Goal: Check status: Check status

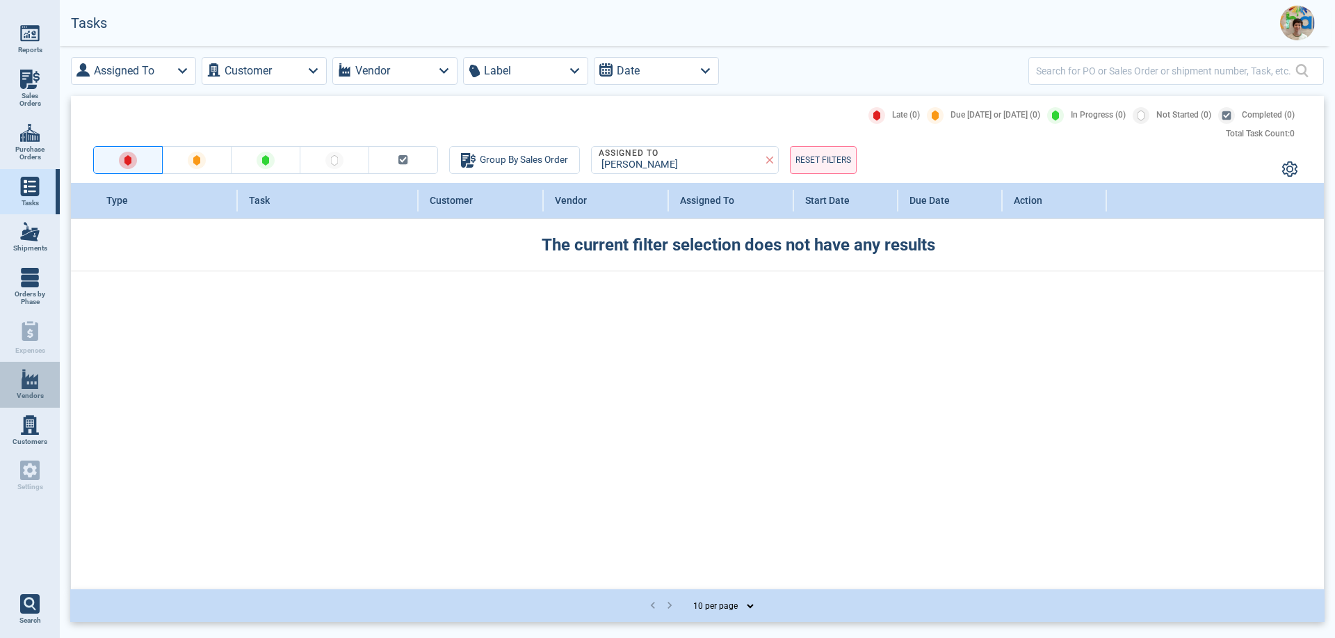
click at [28, 398] on span "Vendors" at bounding box center [30, 395] width 27 height 8
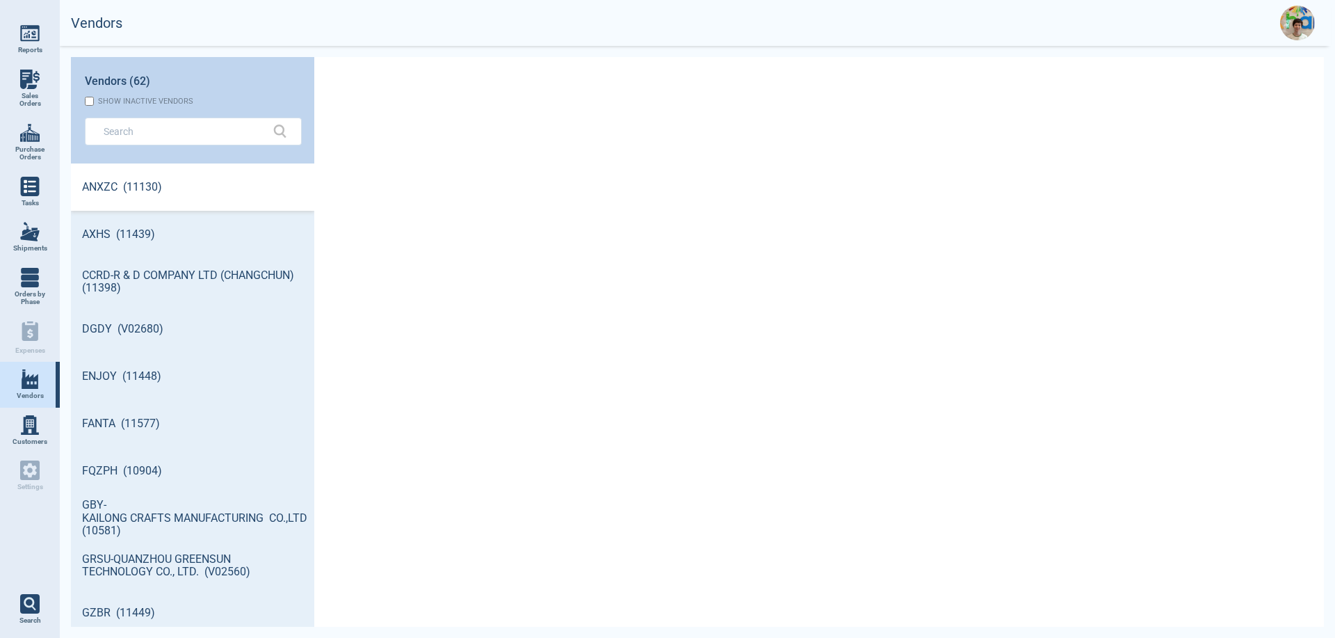
scroll to position [459, 239]
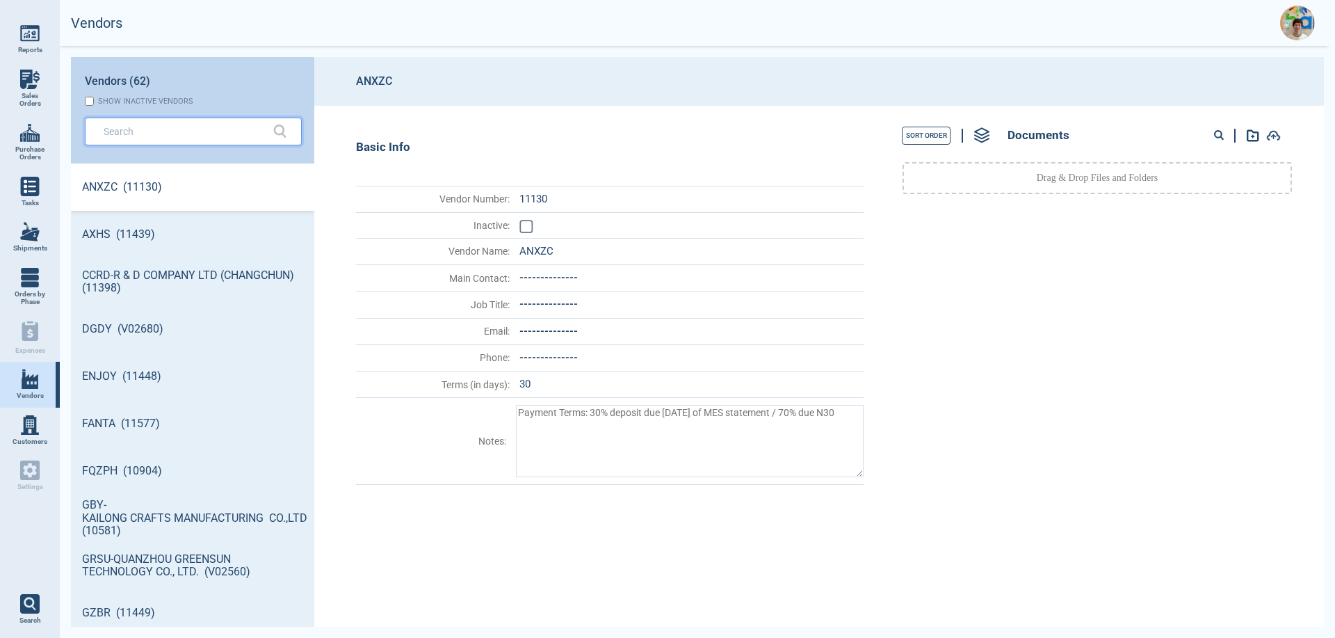
click at [136, 133] on input "text" at bounding box center [183, 131] width 159 height 20
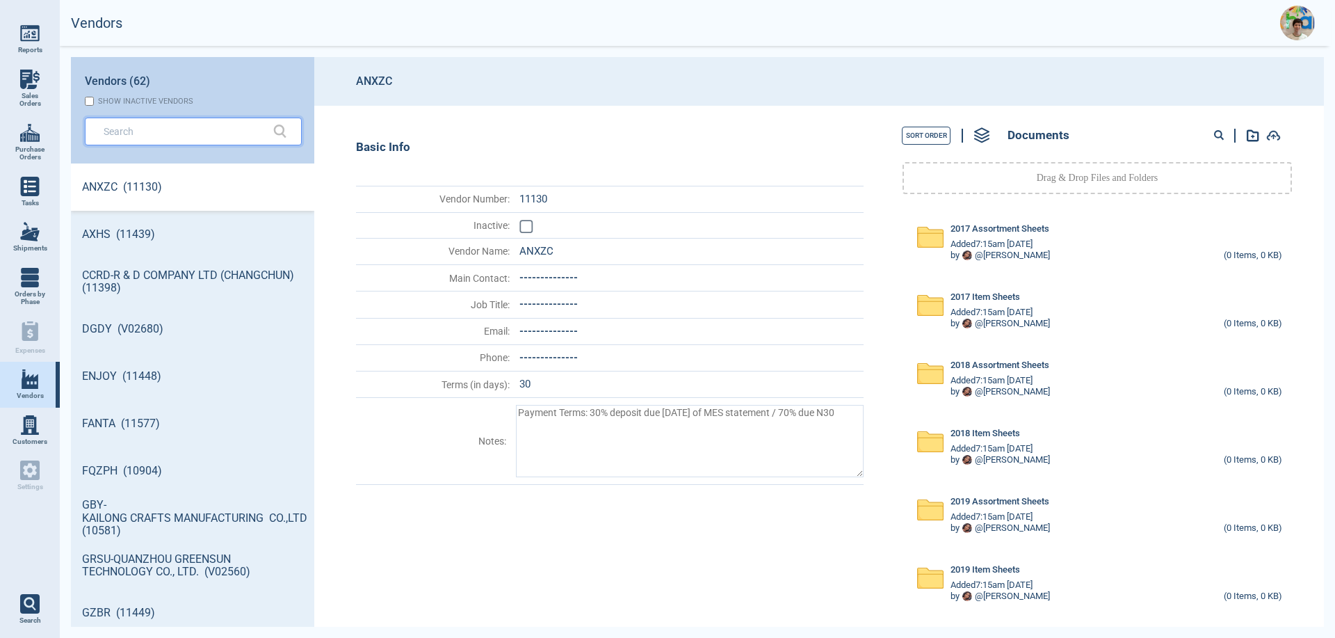
type textarea "x"
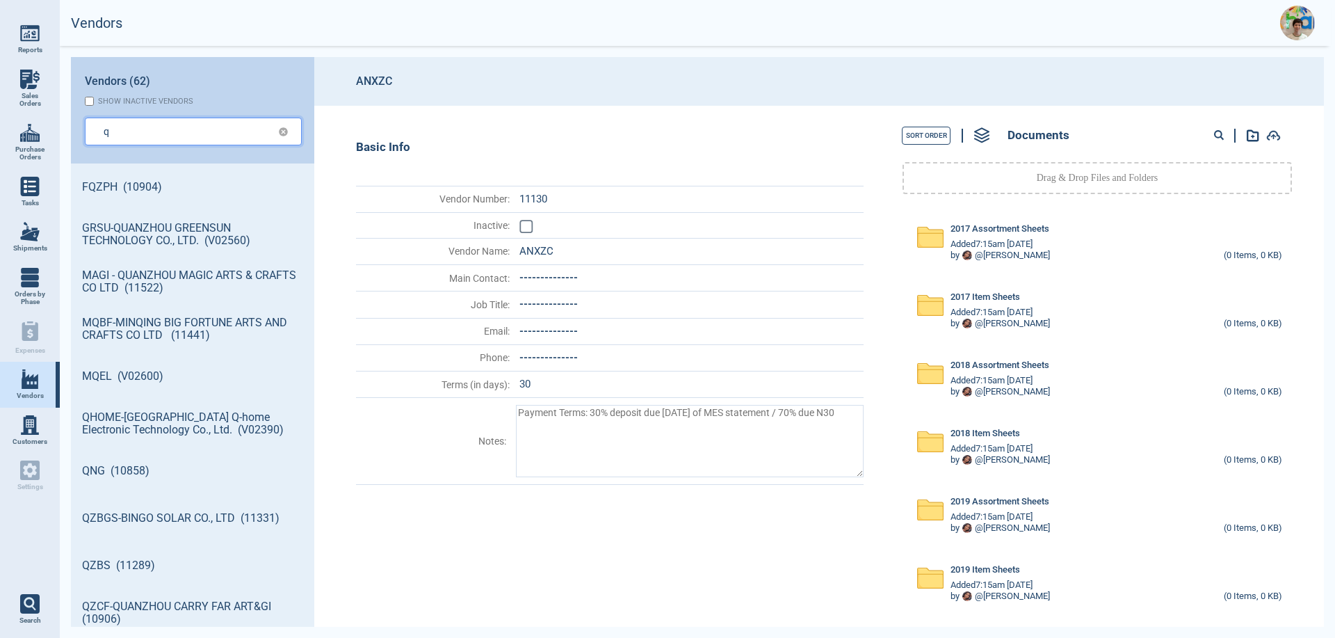
type input "q"
type textarea "x"
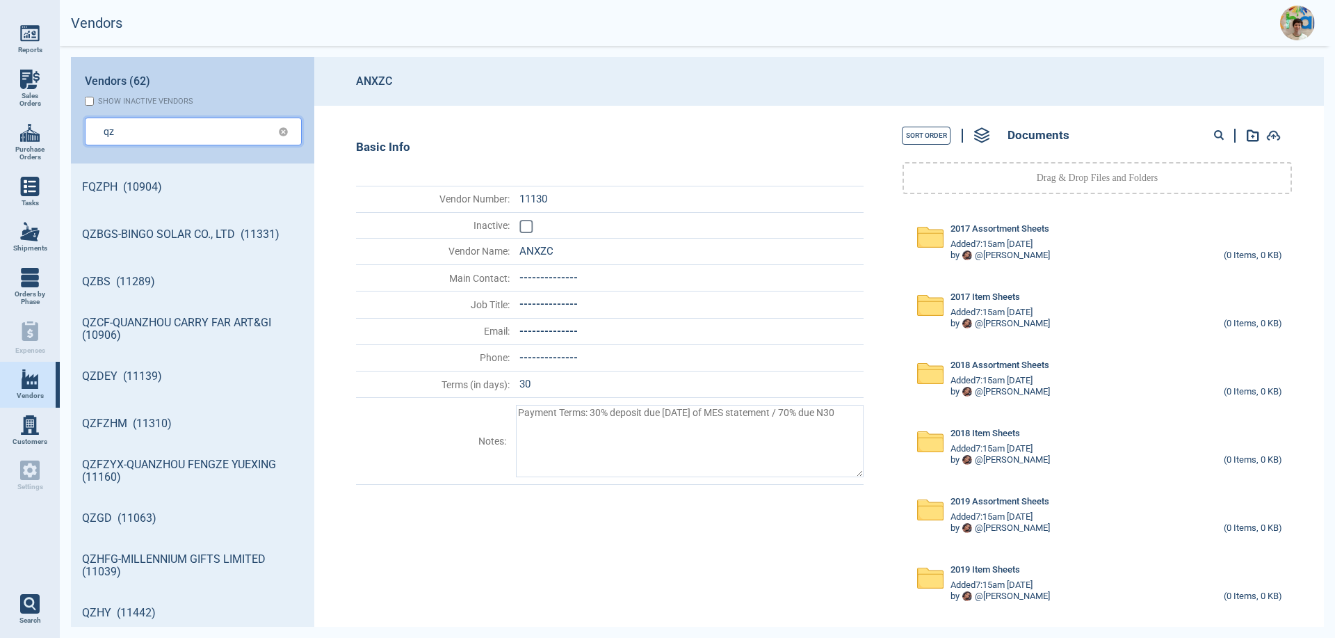
type input "qz"
type textarea "x"
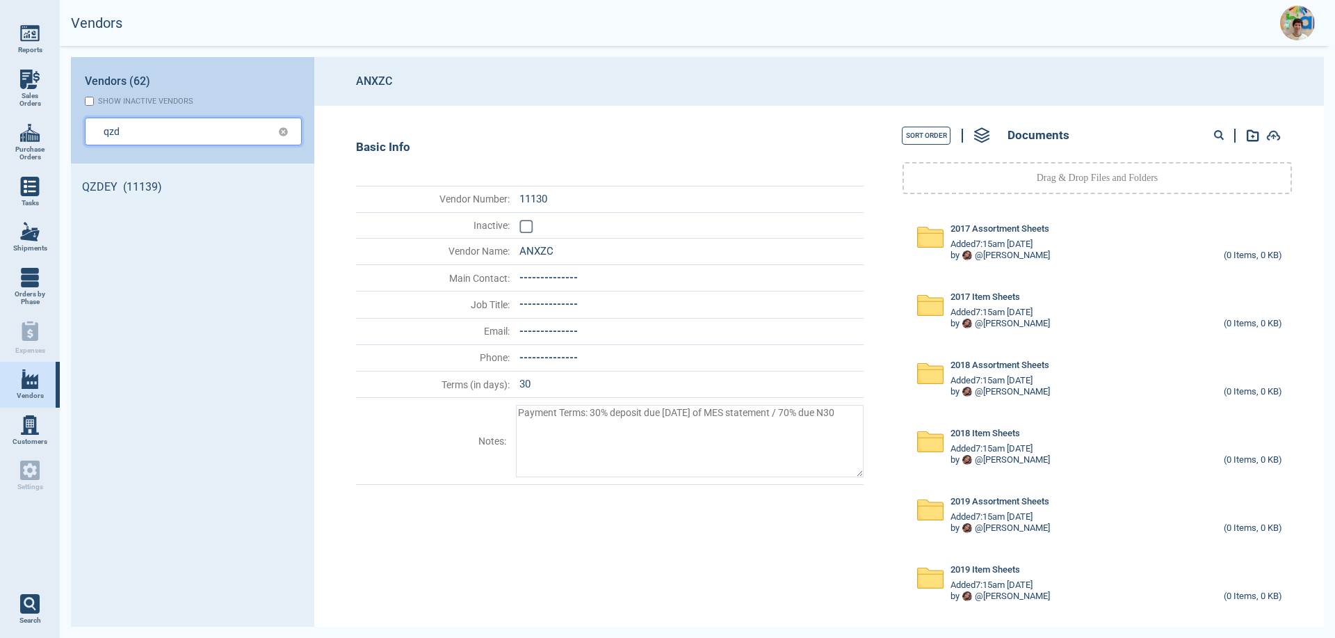
type input "qzd"
type textarea "x"
type input "qzde"
type textarea "x"
type input "qzdey"
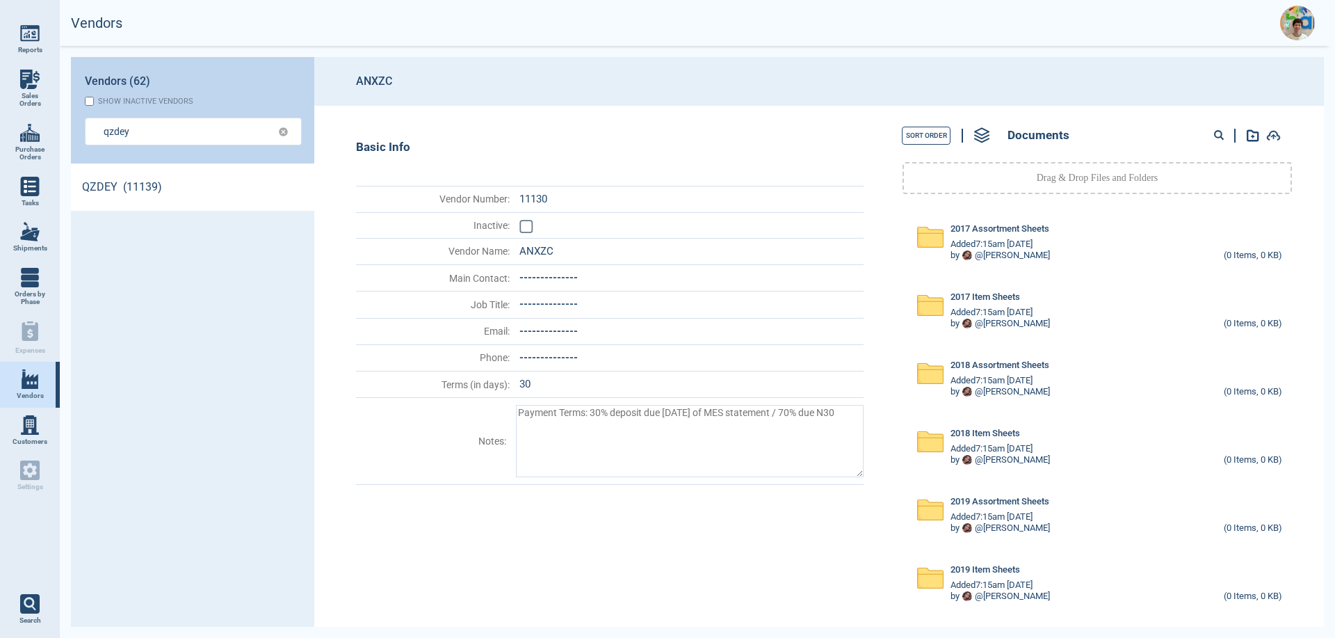
click at [121, 189] on link "QZDEY (11139)" at bounding box center [192, 186] width 243 height 47
drag, startPoint x: 1215, startPoint y: 135, endPoint x: 1208, endPoint y: 141, distance: 9.4
click at [1215, 135] on circle at bounding box center [1218, 134] width 7 height 7
click at [1161, 133] on input at bounding box center [1165, 136] width 136 height 18
type input "55428"
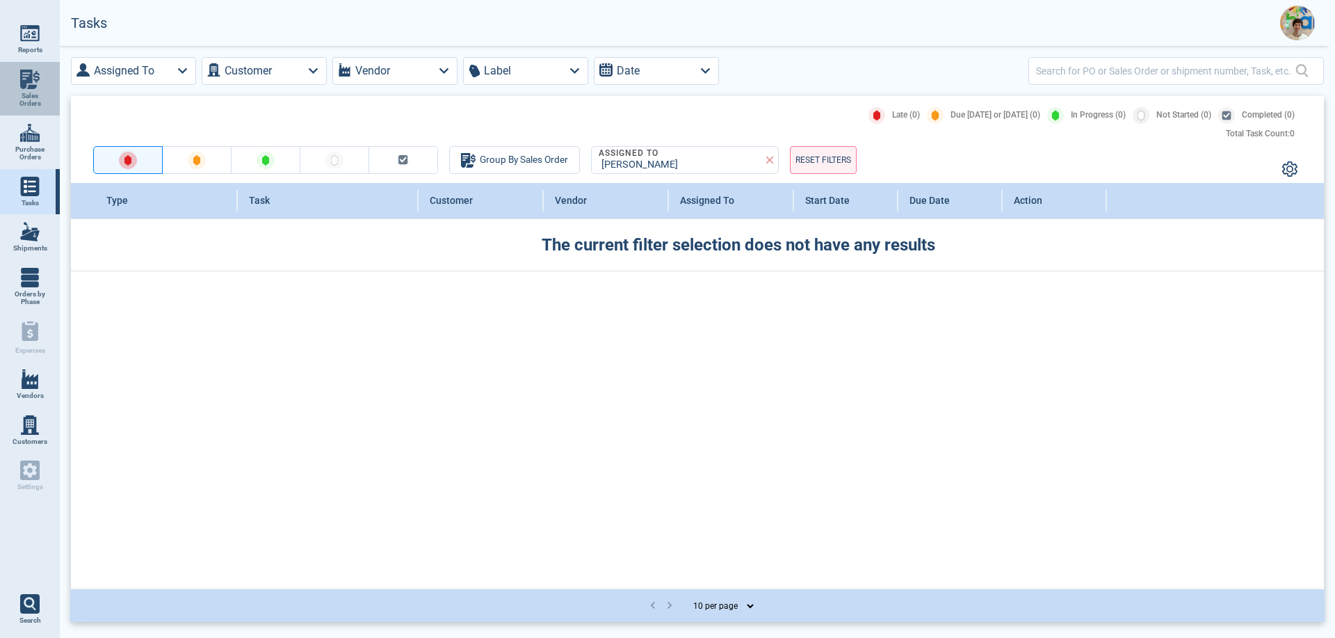
click at [42, 93] on span "Sales Orders" at bounding box center [30, 100] width 38 height 16
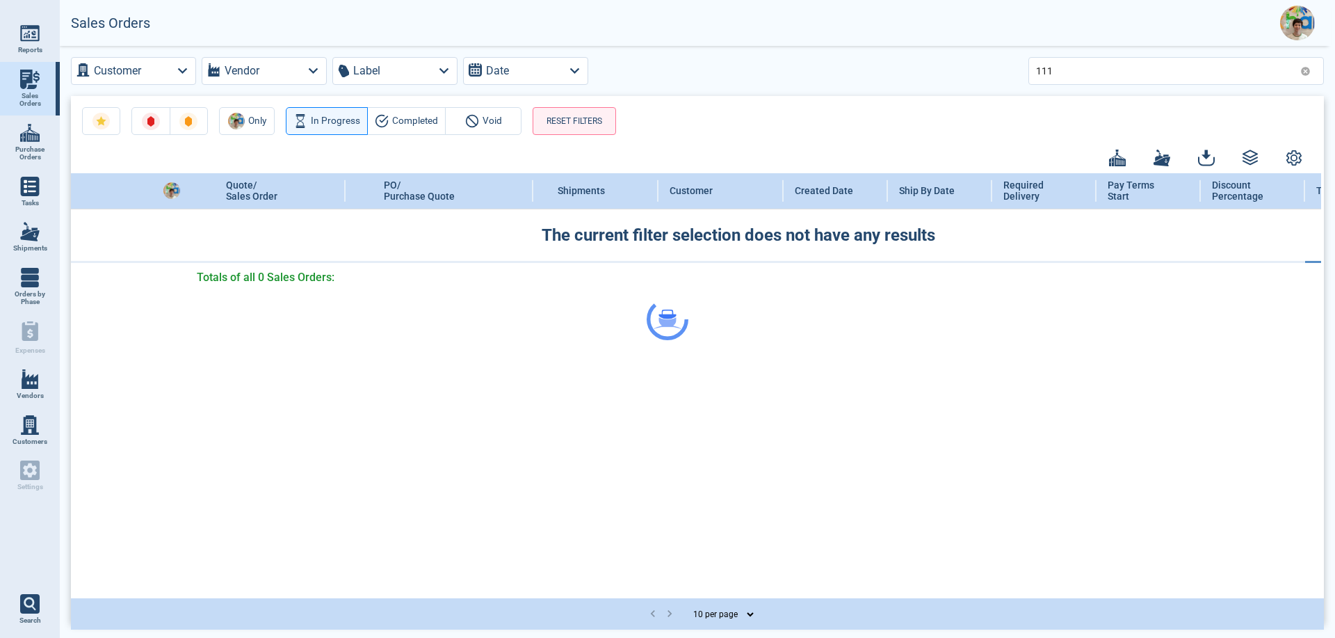
click at [1076, 70] on div at bounding box center [667, 319] width 1335 height 638
click at [1058, 69] on div at bounding box center [667, 319] width 1335 height 638
click at [1065, 68] on div at bounding box center [667, 319] width 1335 height 638
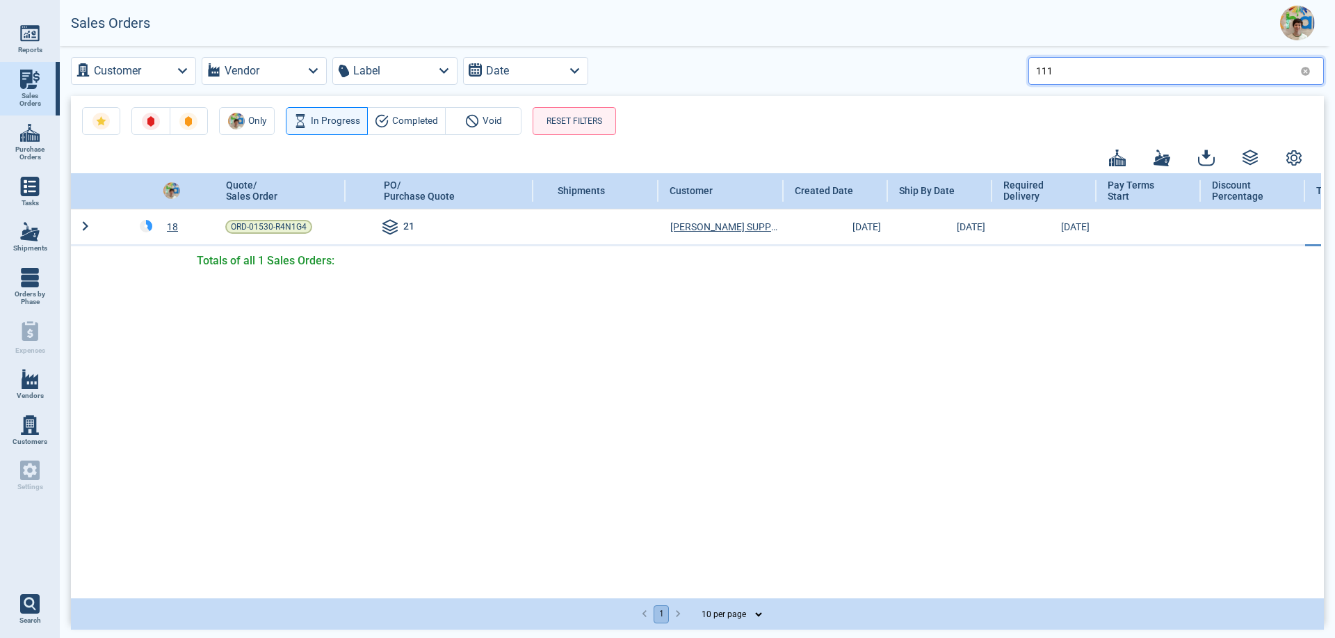
click at [1061, 72] on input "111" at bounding box center [1165, 70] width 259 height 20
type input "115"
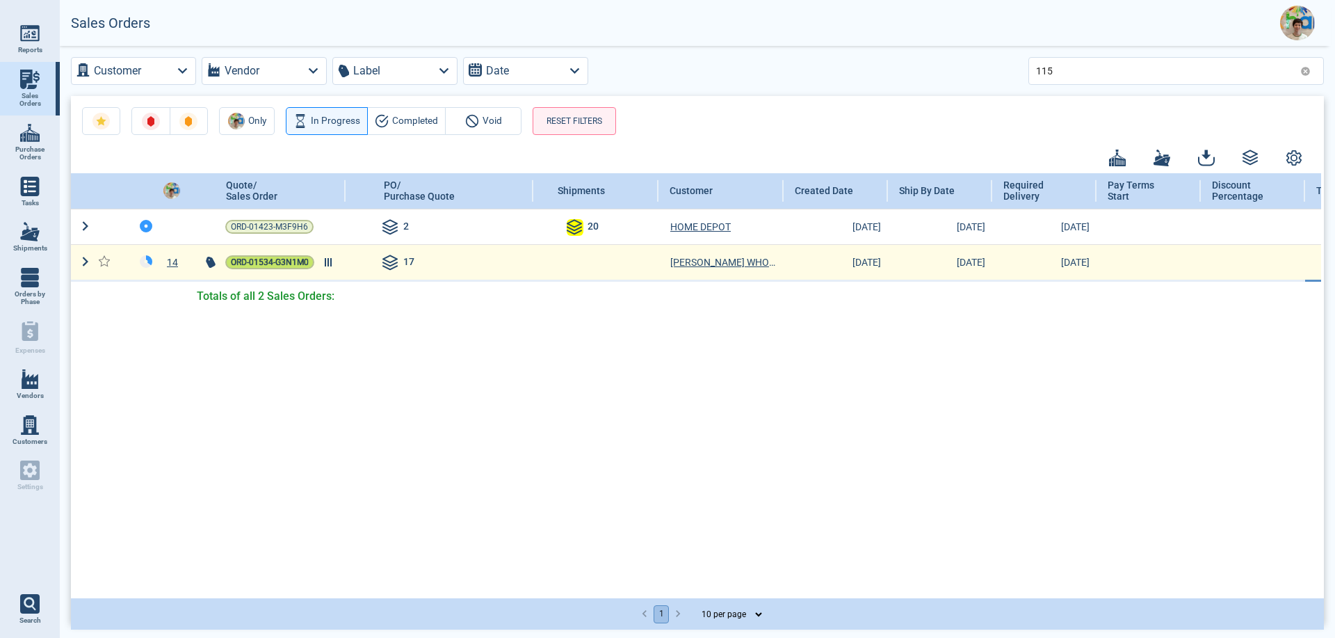
click at [267, 266] on span "ORD-01534-G3N1M0" at bounding box center [270, 262] width 78 height 14
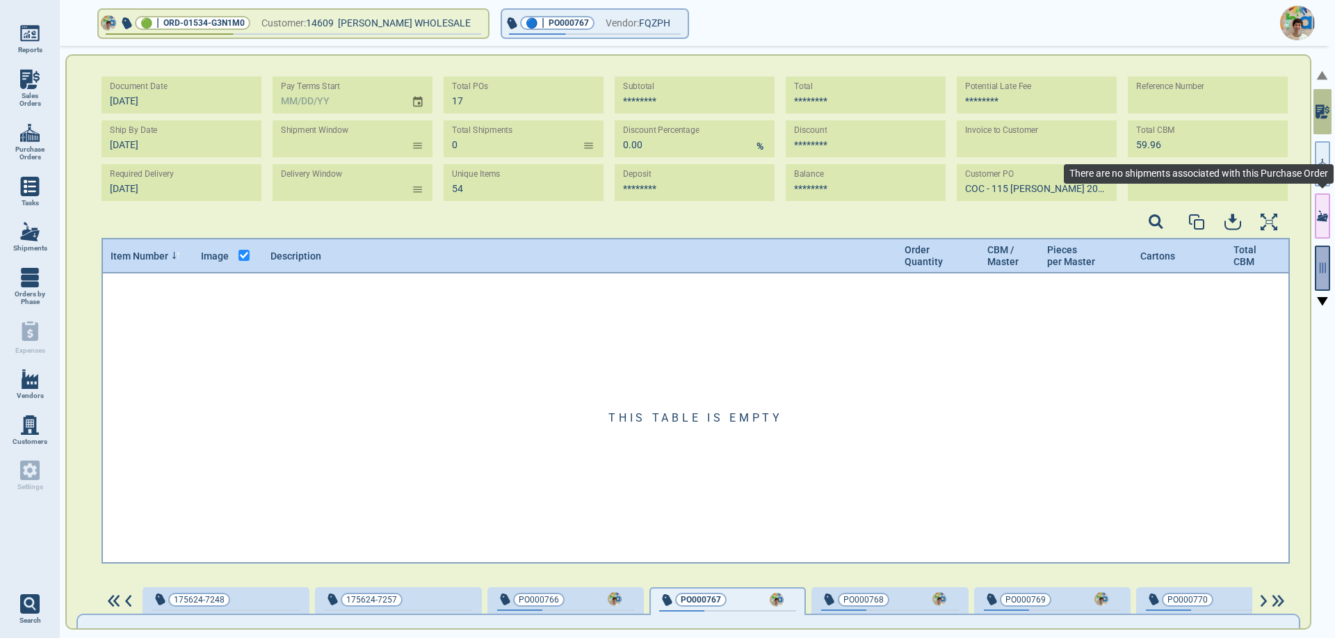
click at [1320, 263] on icon "button" at bounding box center [1323, 268] width 6 height 10
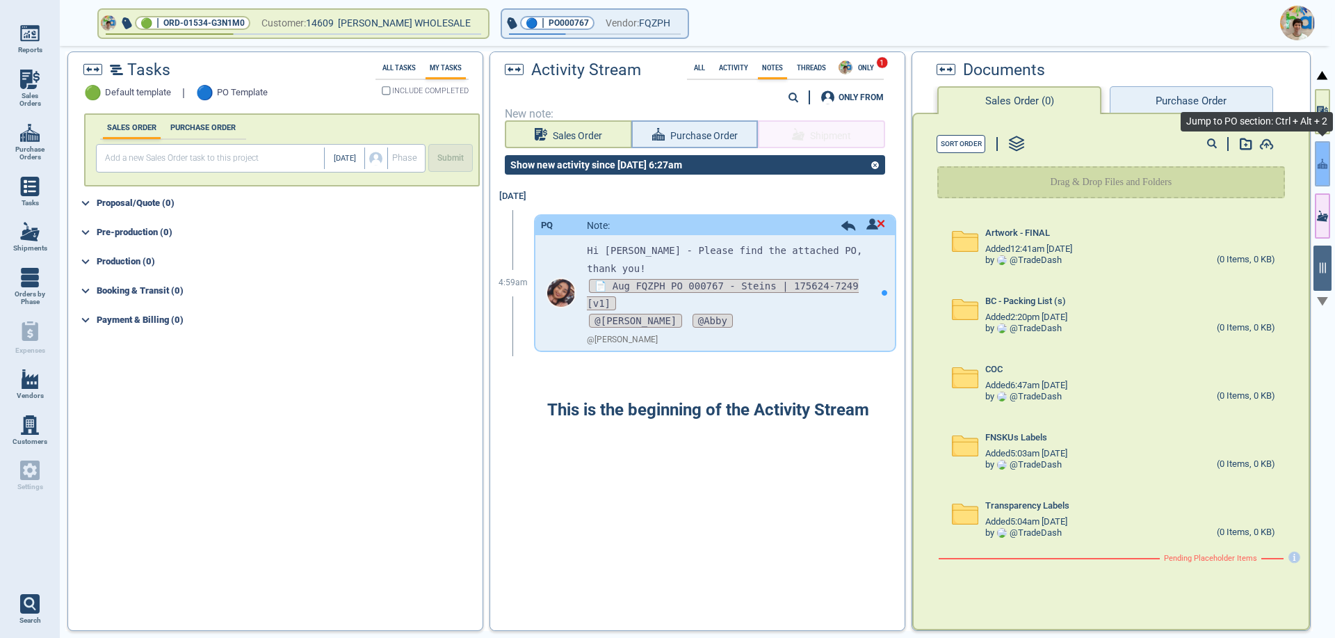
click at [1318, 160] on icon "button" at bounding box center [1323, 163] width 10 height 15
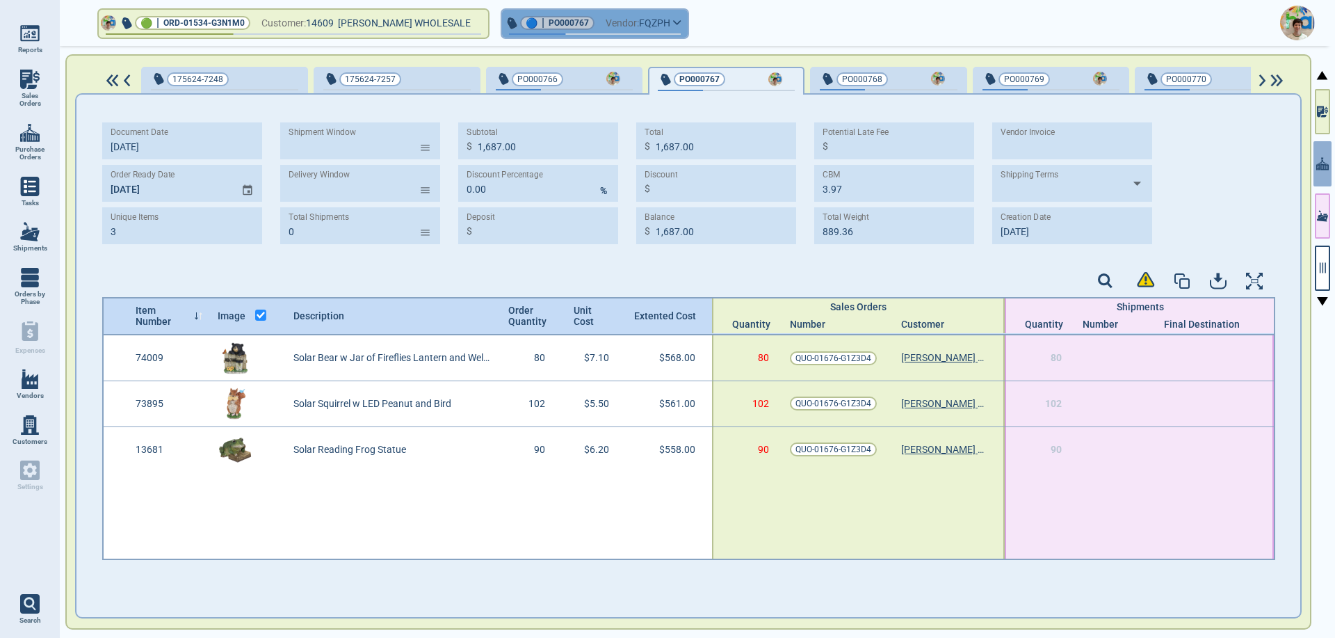
click at [679, 26] on button "🔵 | PO000767 Vendor: FQZPH" at bounding box center [595, 24] width 186 height 28
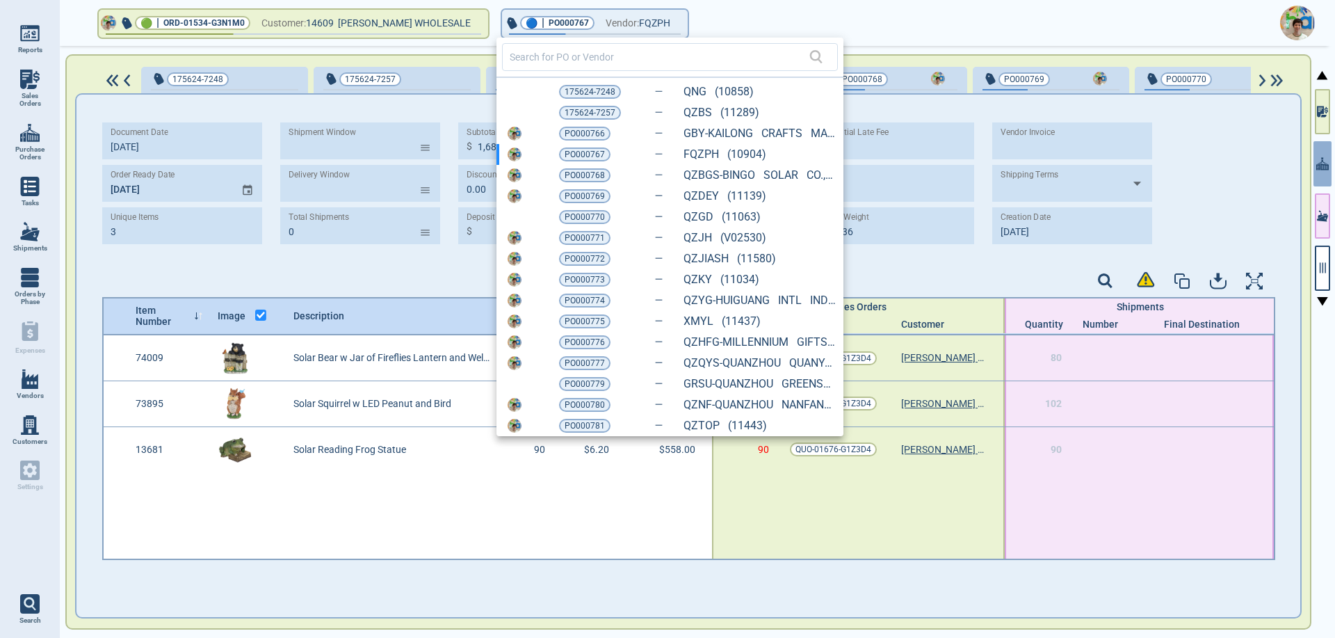
drag, startPoint x: 585, startPoint y: 197, endPoint x: 424, endPoint y: 330, distance: 208.0
click at [585, 197] on span "PO000769" at bounding box center [585, 196] width 40 height 14
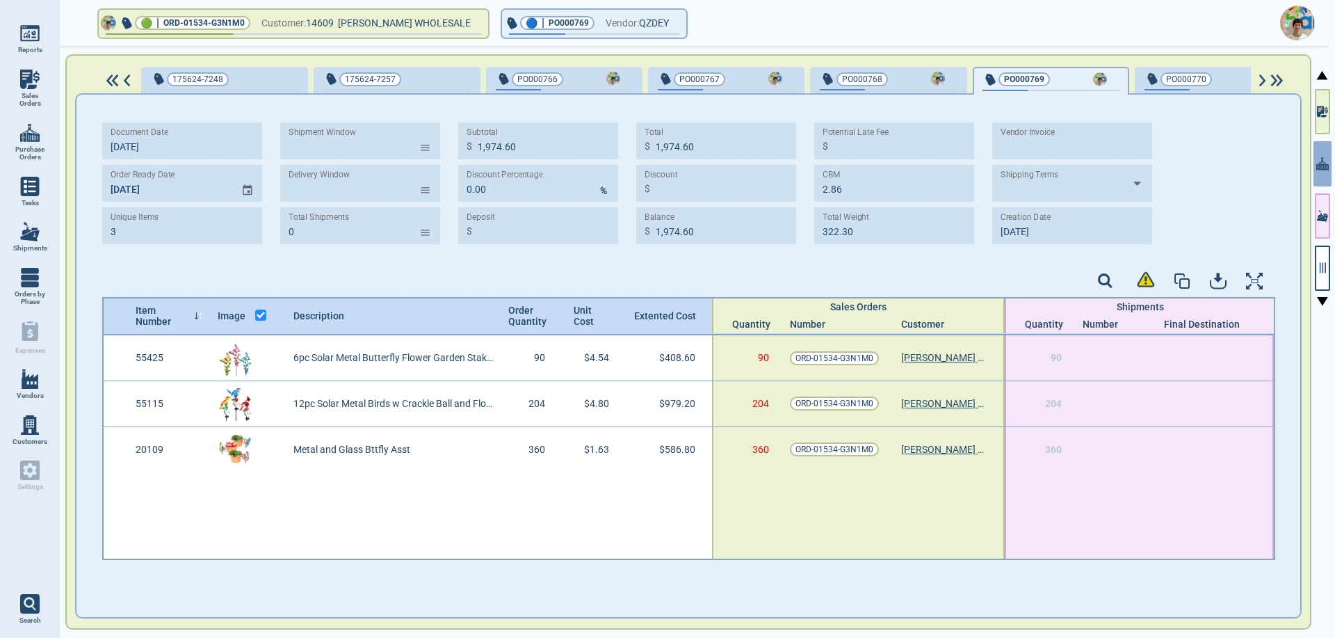
type input "1,974.60"
type input "2.86"
type input "322.30"
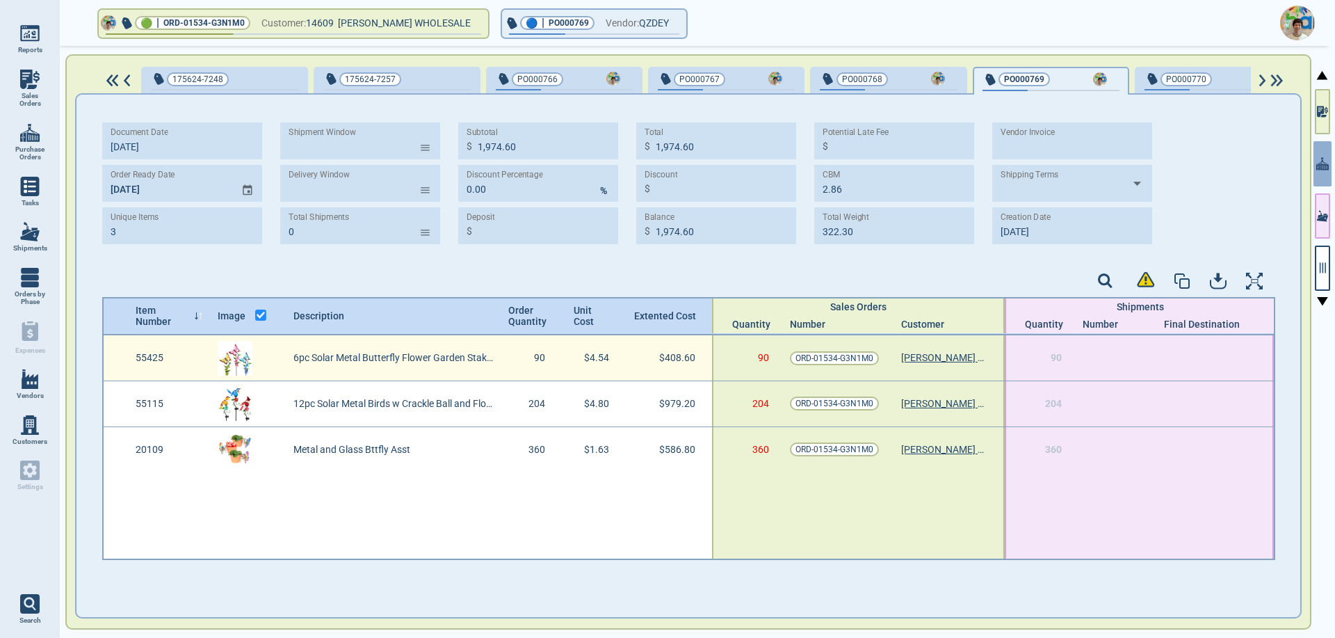
click at [234, 361] on img at bounding box center [235, 358] width 35 height 35
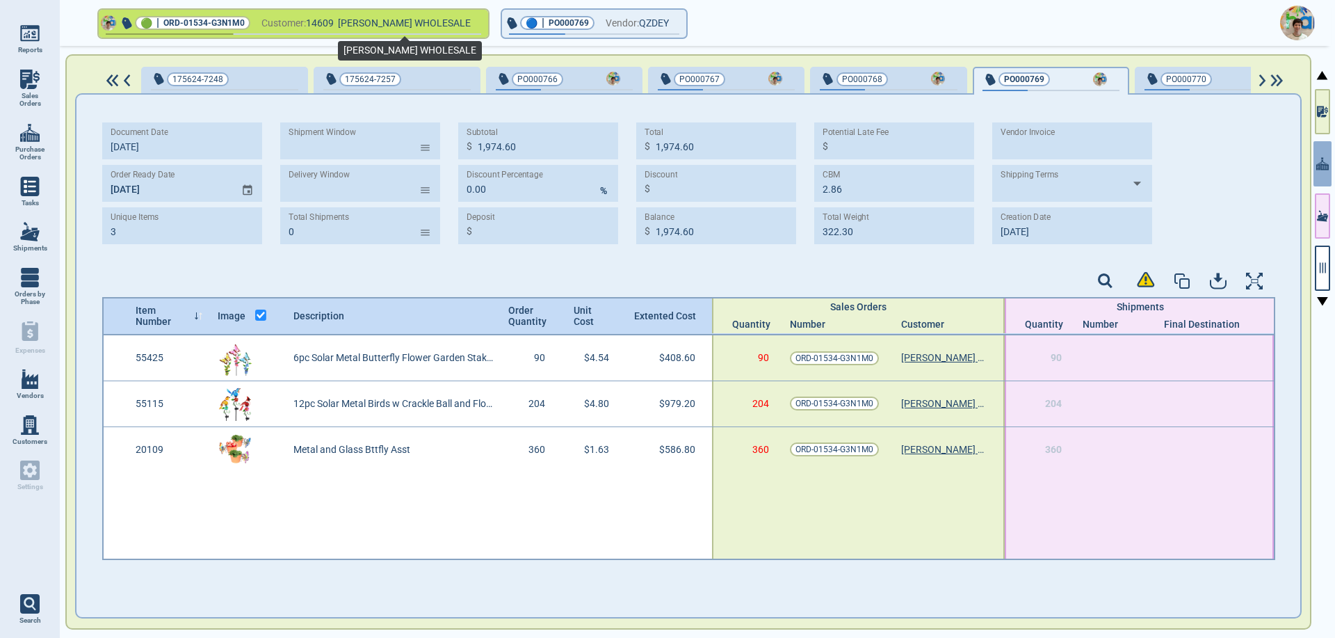
click at [349, 24] on span "[PERSON_NAME] WHOLESALE" at bounding box center [404, 22] width 133 height 11
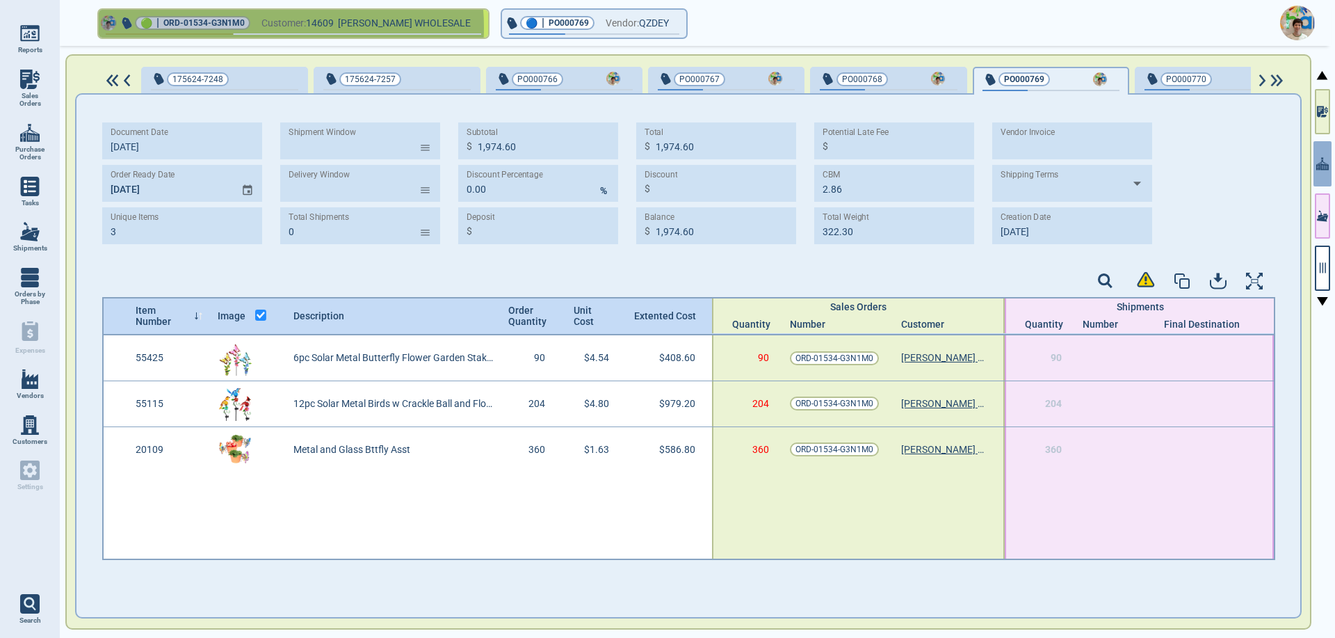
click at [266, 27] on span "Customer:" at bounding box center [283, 23] width 44 height 17
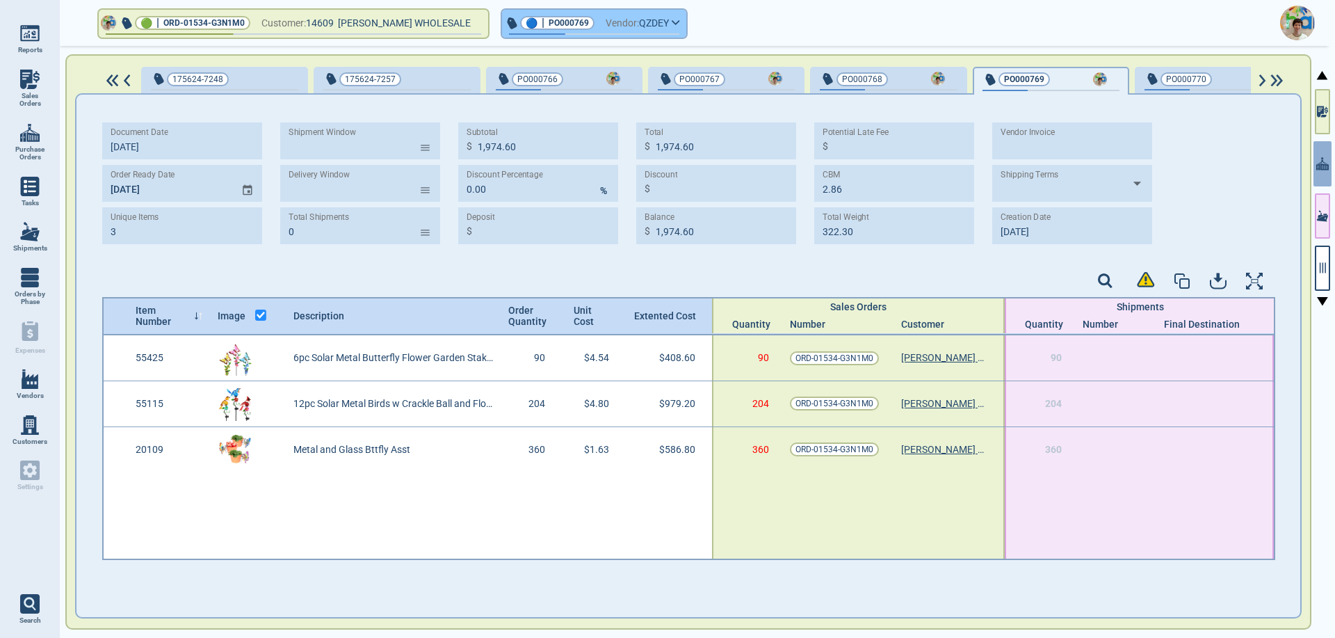
click at [675, 26] on button "🔵 | PO000769 Vendor: QZDEY" at bounding box center [594, 24] width 184 height 28
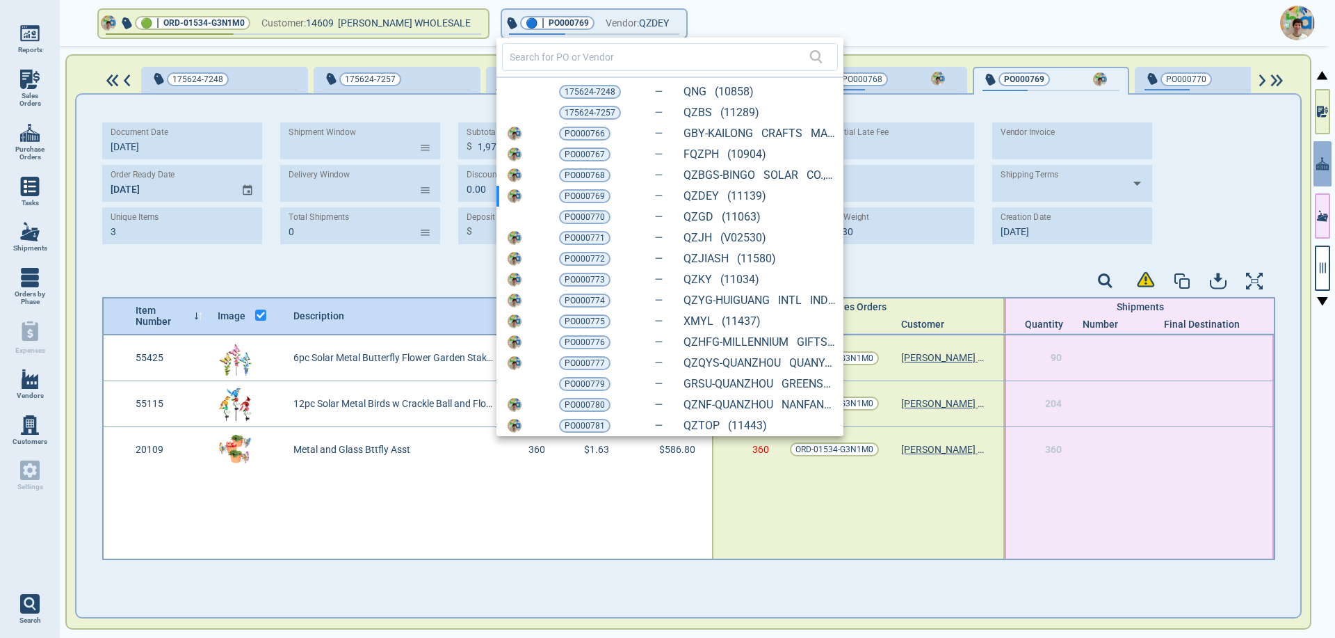
click at [410, 492] on div at bounding box center [667, 319] width 1335 height 638
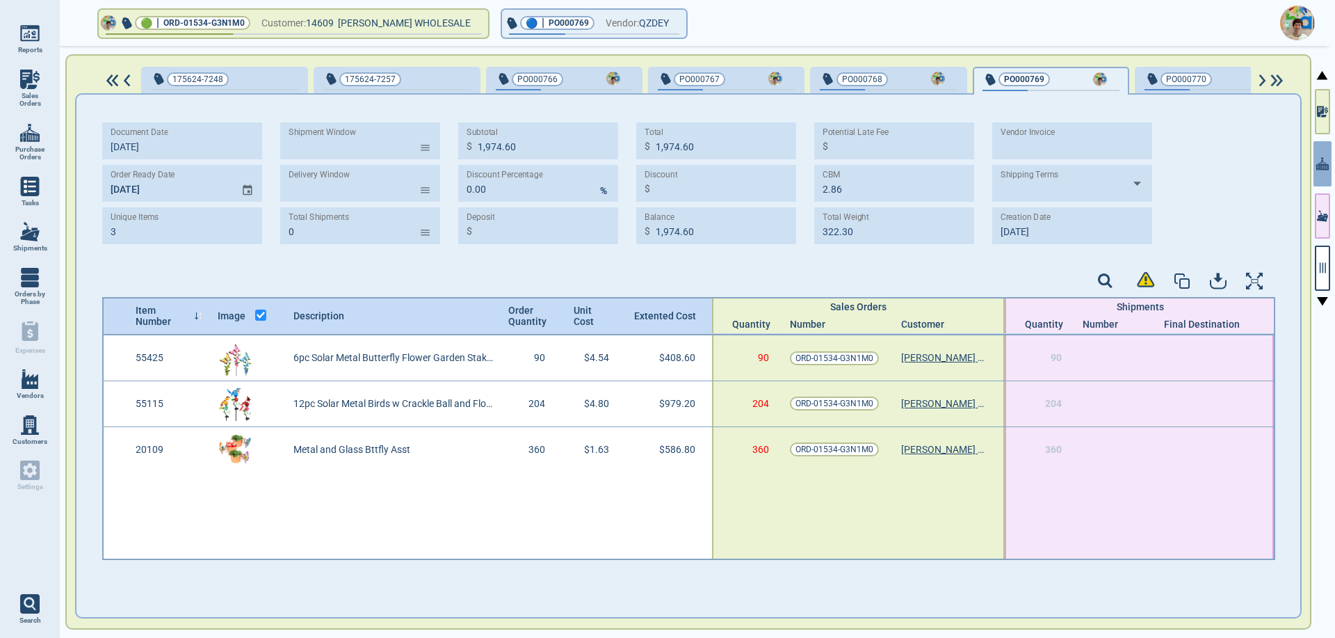
click at [19, 95] on span "Sales Orders" at bounding box center [30, 100] width 38 height 16
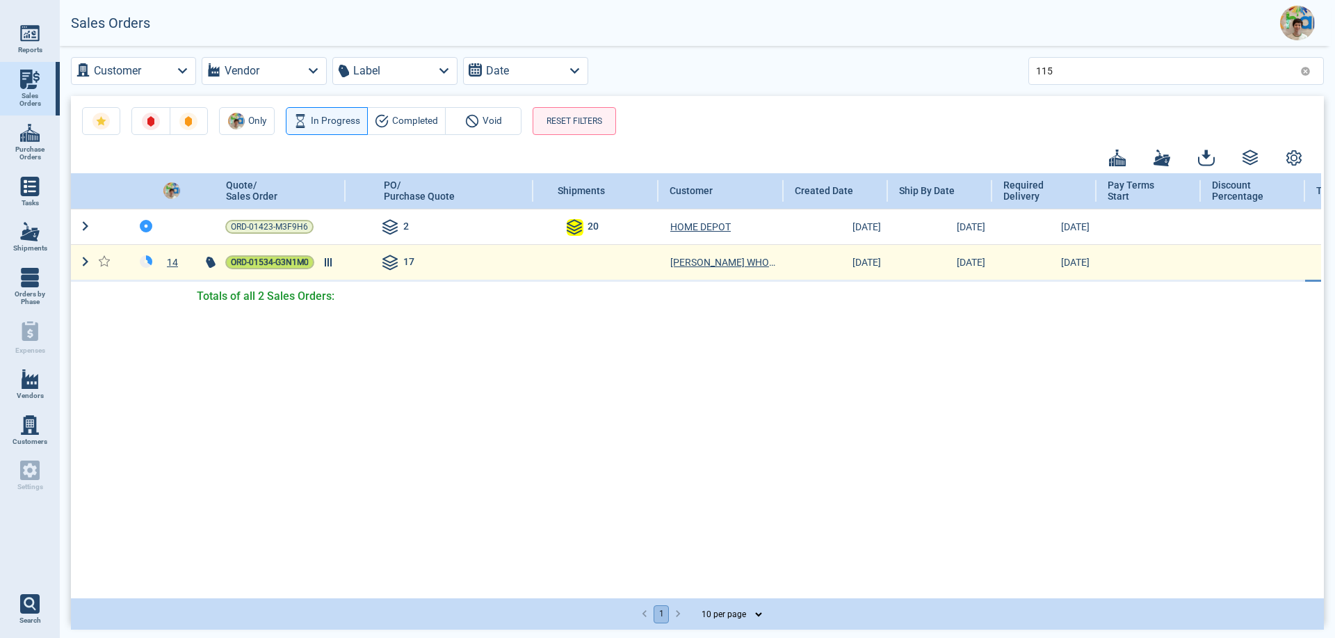
click at [296, 267] on span "ORD-01534-G3N1M0" at bounding box center [270, 262] width 78 height 14
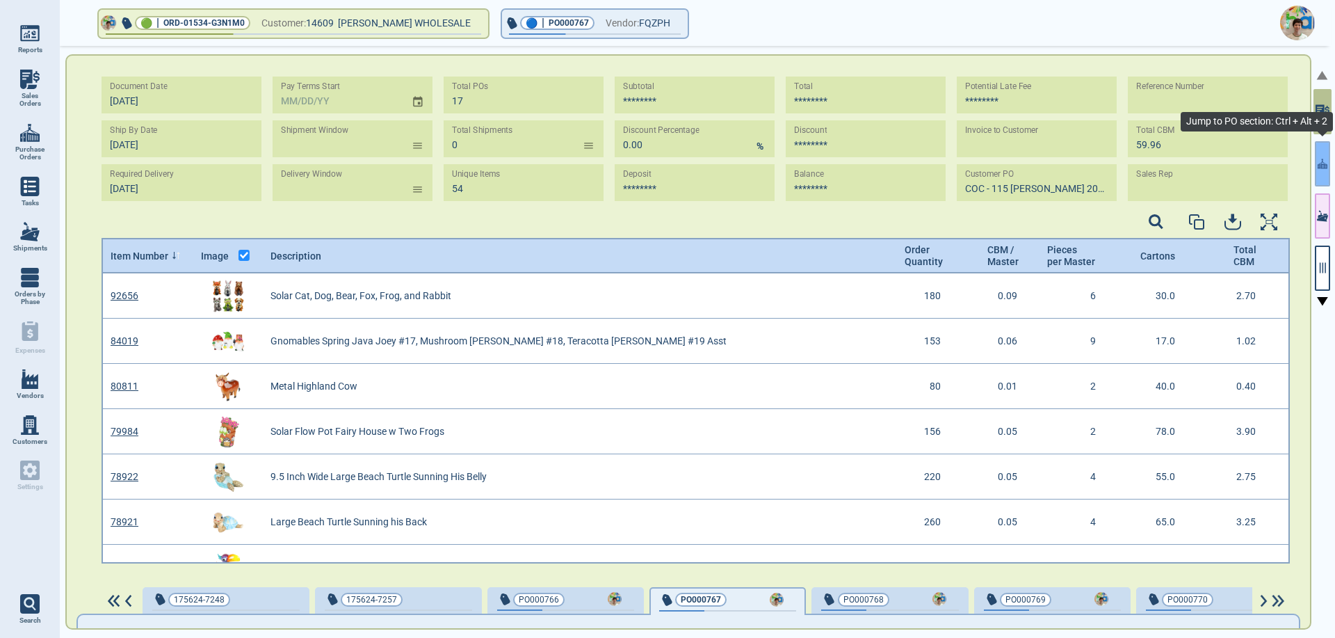
scroll to position [5, 5]
click at [1323, 176] on button "button" at bounding box center [1322, 163] width 15 height 45
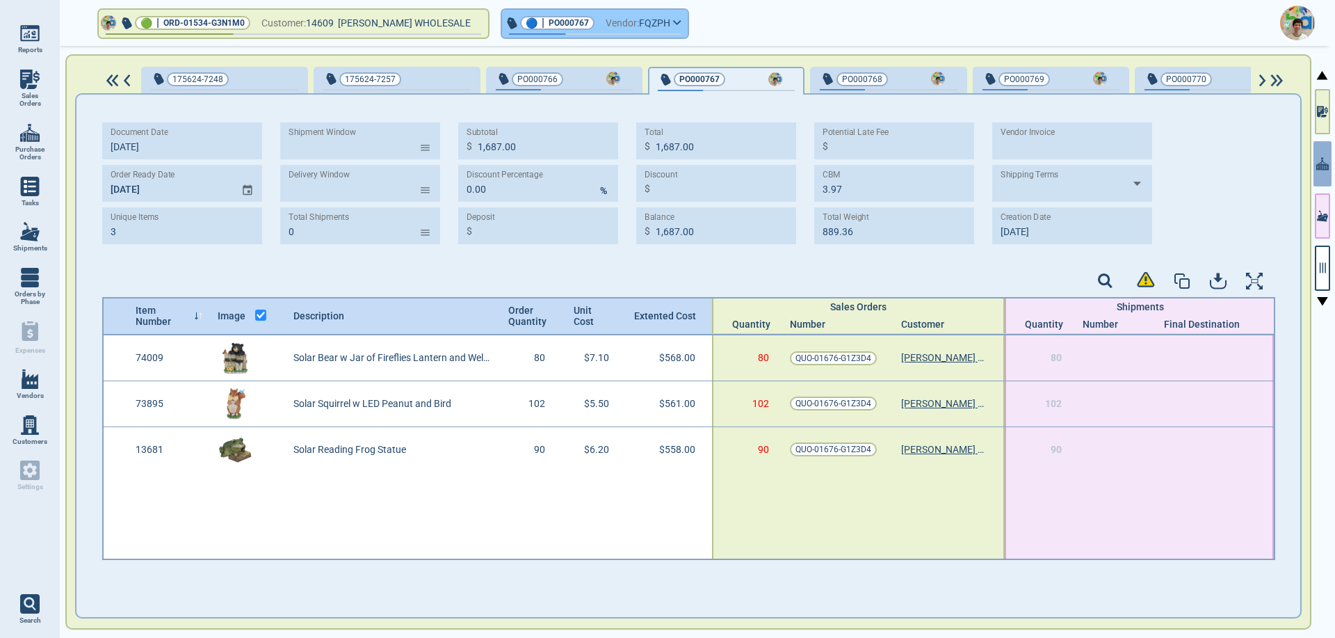
click at [674, 29] on button "🔵 | PO000767 Vendor: FQZPH" at bounding box center [595, 24] width 186 height 28
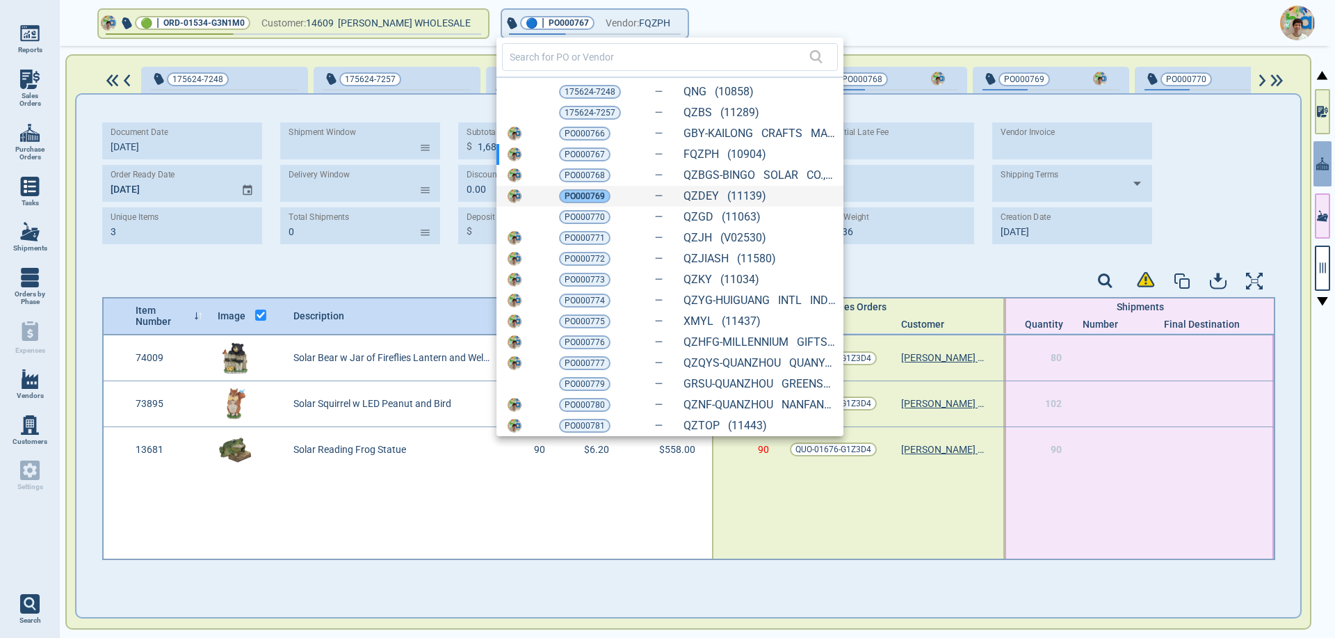
click at [589, 196] on span "PO000769" at bounding box center [585, 196] width 40 height 14
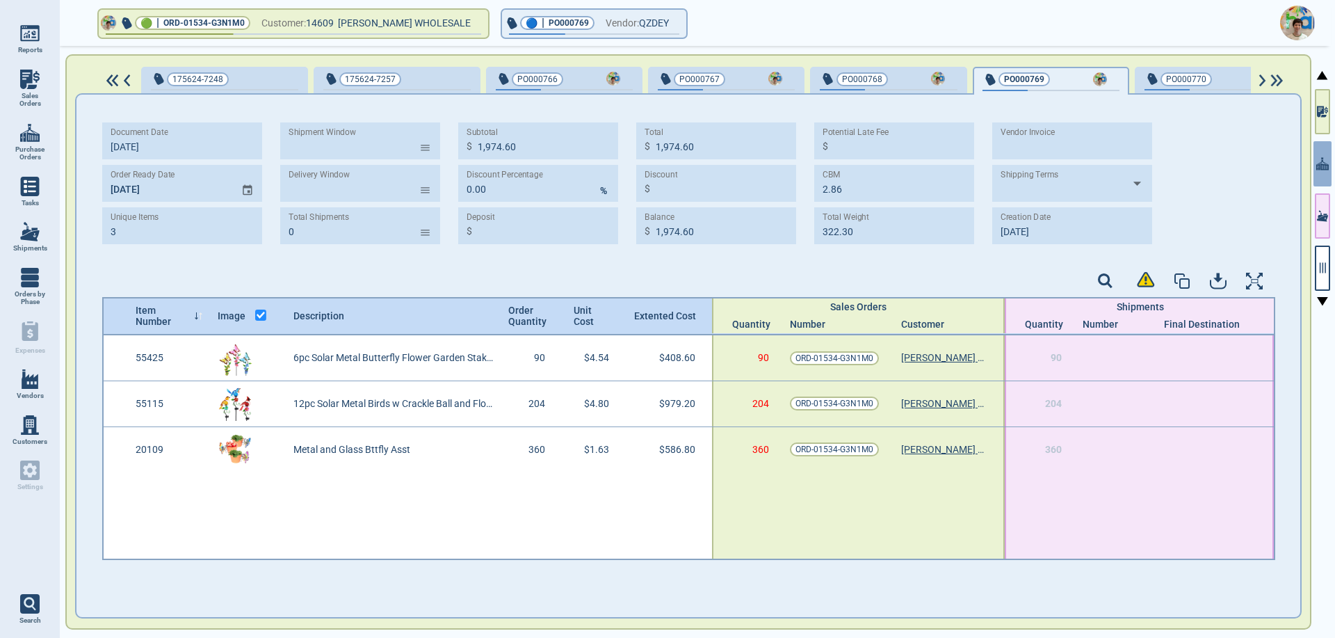
type input "1,974.60"
type input "2.86"
type input "322.30"
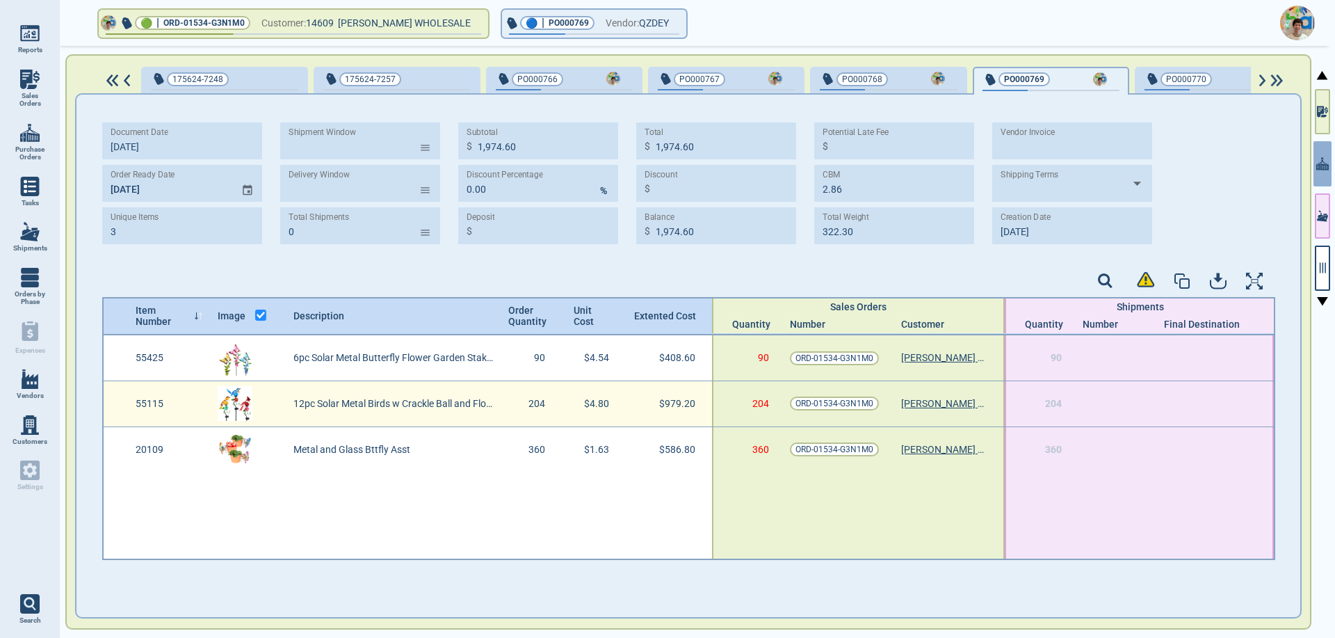
click at [227, 404] on img at bounding box center [235, 403] width 35 height 35
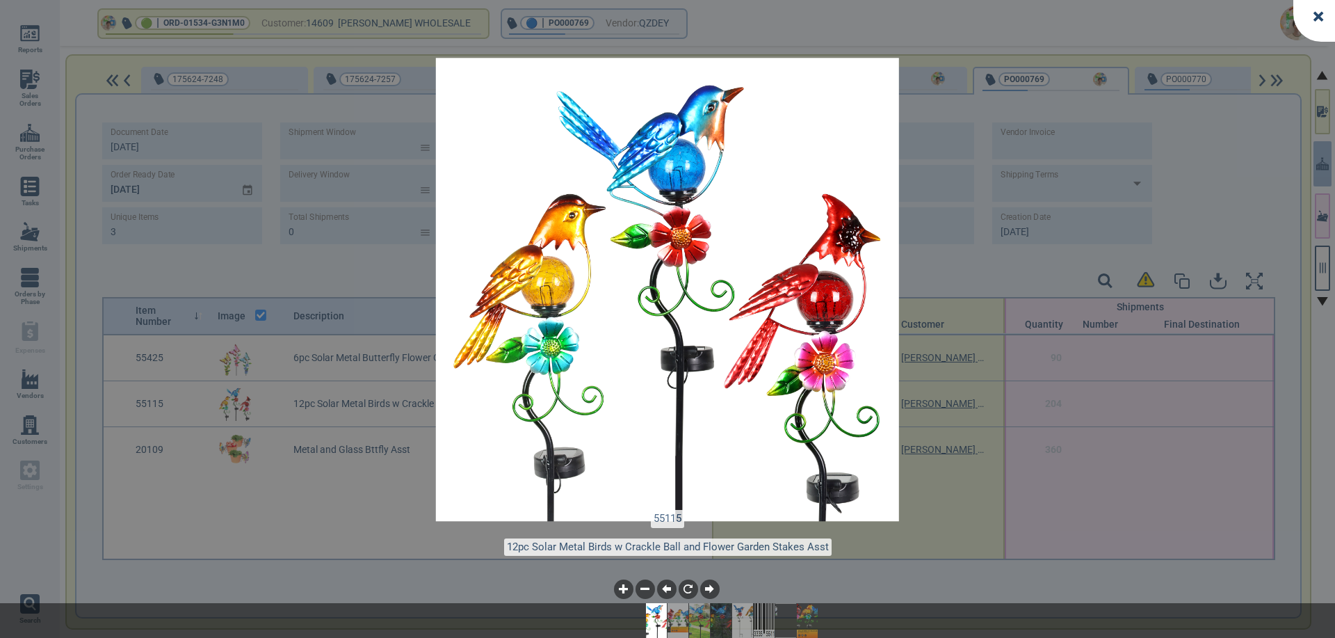
click at [1314, 23] on div at bounding box center [1314, 21] width 42 height 42
